Goal: Task Accomplishment & Management: Complete application form

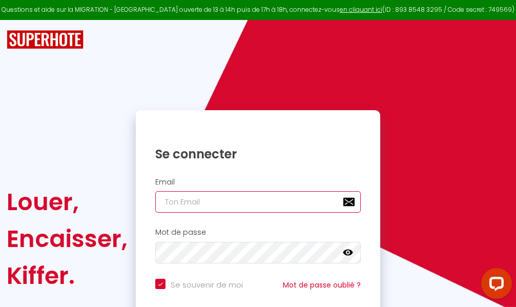
click at [238, 201] on input "email" at bounding box center [258, 202] width 206 height 22
type input "m"
checkbox input "true"
type input "ma"
checkbox input "true"
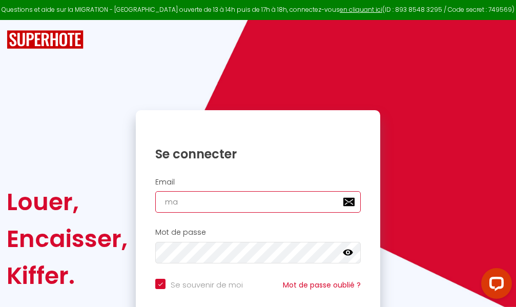
type input "mar"
checkbox input "true"
type input "marc"
checkbox input "true"
type input "marcd"
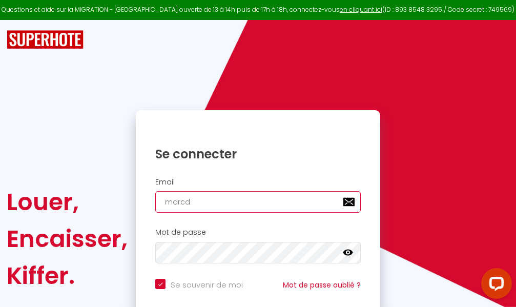
checkbox input "true"
type input "marcdp"
checkbox input "true"
type input "marcdpo"
checkbox input "true"
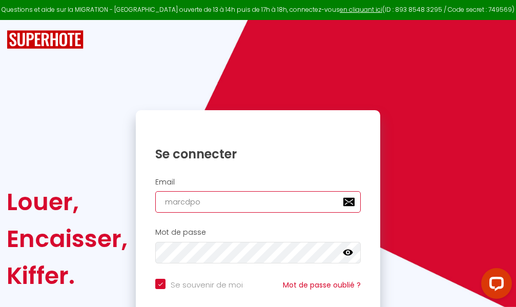
type input "marcdpoz"
checkbox input "true"
type input "marcdpoz."
checkbox input "true"
type input "marcdpoz.l"
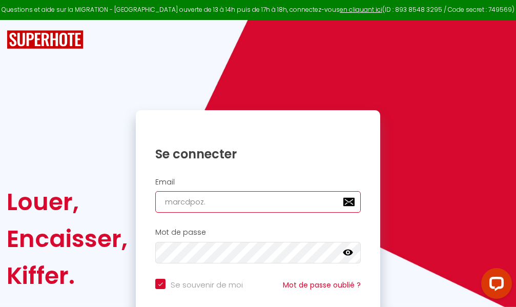
checkbox input "true"
type input "marcdpoz.lo"
checkbox input "true"
type input "marcdpoz.loc"
checkbox input "true"
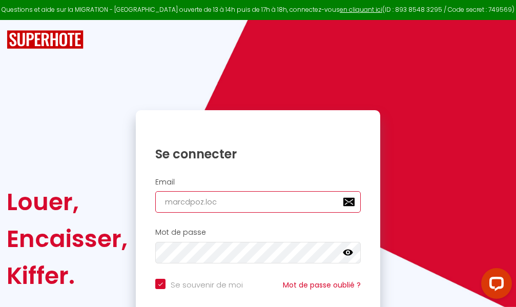
type input "marcdpoz.loca"
checkbox input "true"
type input "marcdpoz.locat"
checkbox input "true"
type input "marcdpoz.locati"
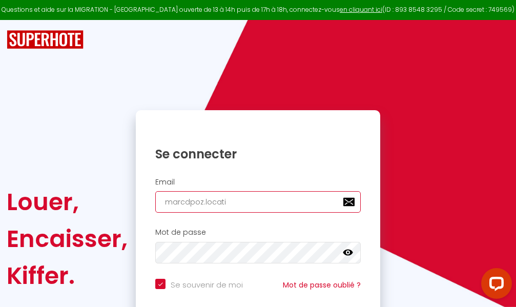
checkbox input "true"
type input "marcdpoz.locatio"
checkbox input "true"
type input "marcdpoz.location"
checkbox input "true"
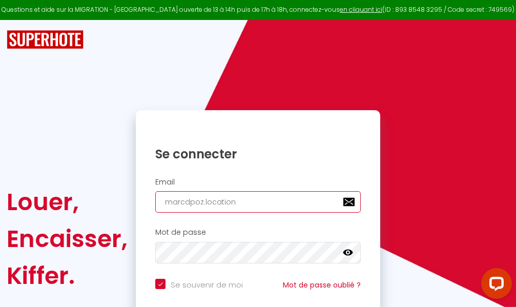
type input "marcdpoz.location@"
checkbox input "true"
type input "marcdpoz.location@g"
checkbox input "true"
type input "marcdpoz.location@gm"
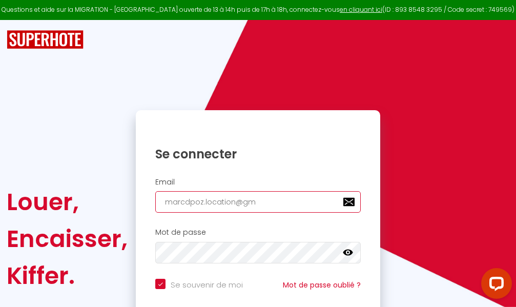
checkbox input "true"
type input "marcdpoz.location@gma"
checkbox input "true"
type input "marcdpoz.location@gmai"
checkbox input "true"
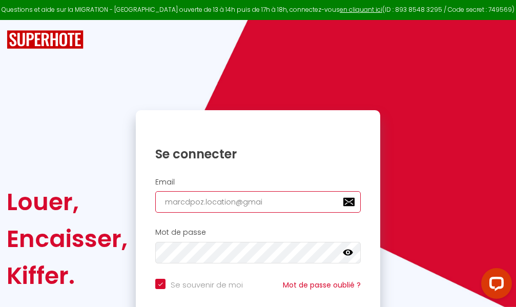
type input "[EMAIL_ADDRESS]"
checkbox input "true"
type input "[EMAIL_ADDRESS]."
checkbox input "true"
type input "marcdpoz.location@gmail.c"
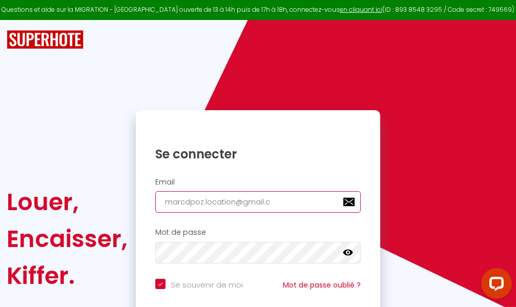
checkbox input "true"
type input "[EMAIL_ADDRESS][DOMAIN_NAME]"
checkbox input "true"
type input "[EMAIL_ADDRESS][DOMAIN_NAME]"
checkbox input "true"
